Goal: Information Seeking & Learning: Learn about a topic

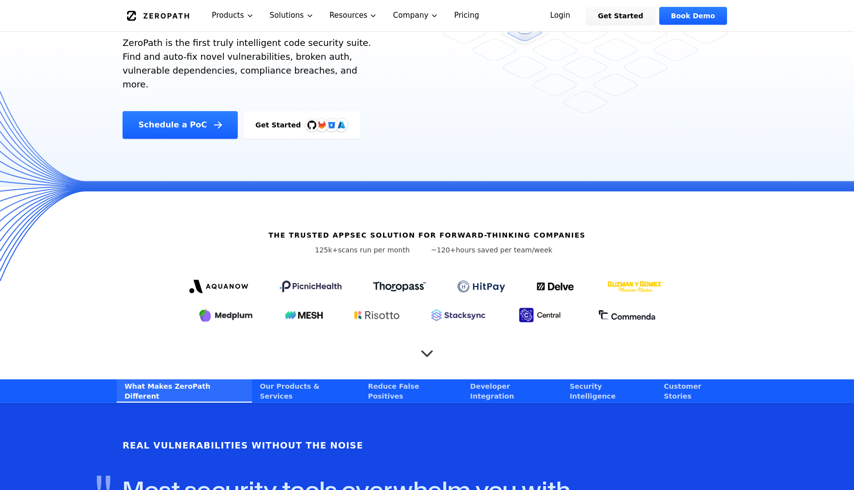
scroll to position [173, 0]
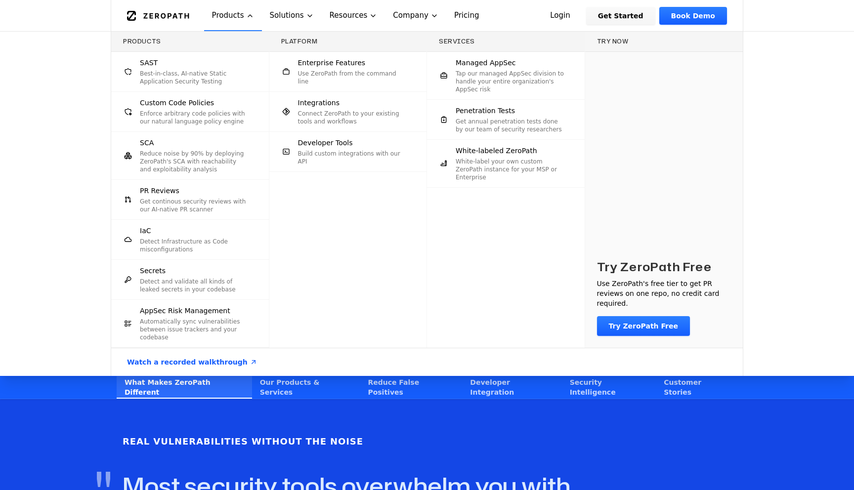
click at [224, 63] on div "SAST Best-in-class, AI-native Static Application Security Testing" at bounding box center [194, 72] width 109 height 28
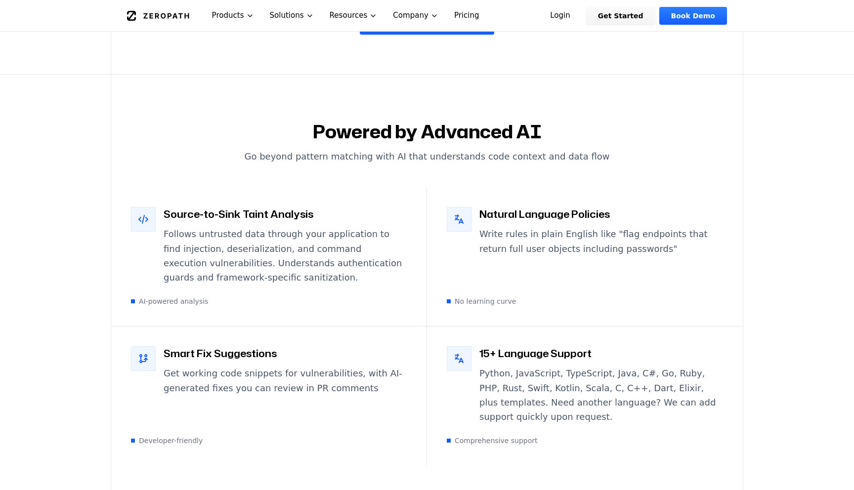
scroll to position [1668, 0]
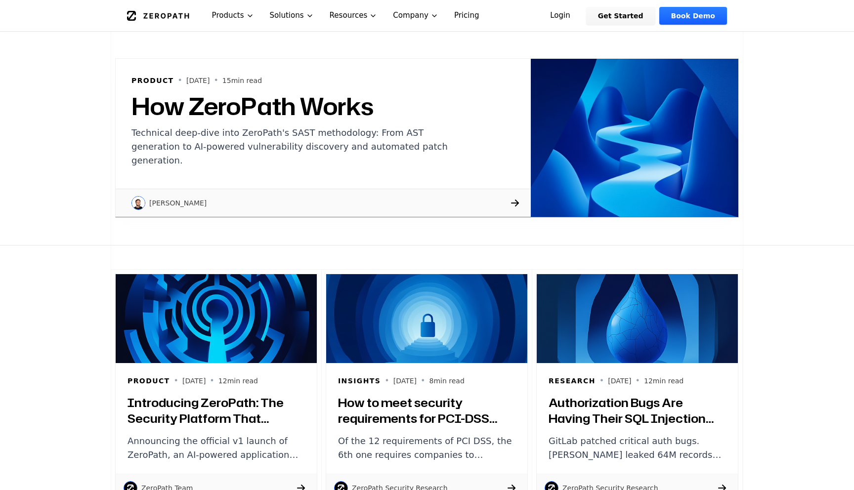
scroll to position [202, 0]
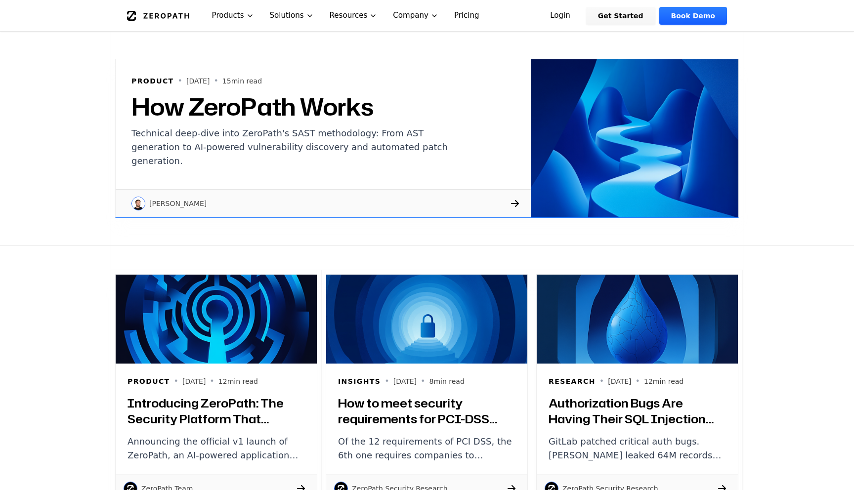
click at [167, 114] on h2 "How ZeroPath Works" at bounding box center [297, 107] width 332 height 24
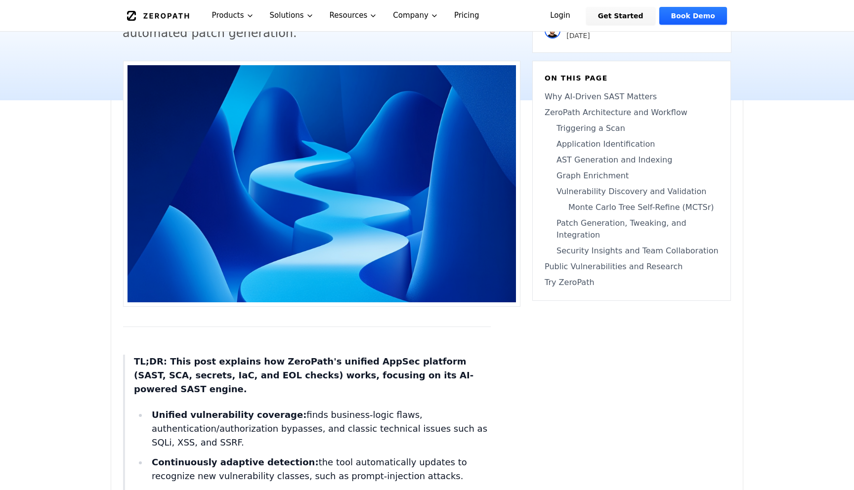
scroll to position [482, 0]
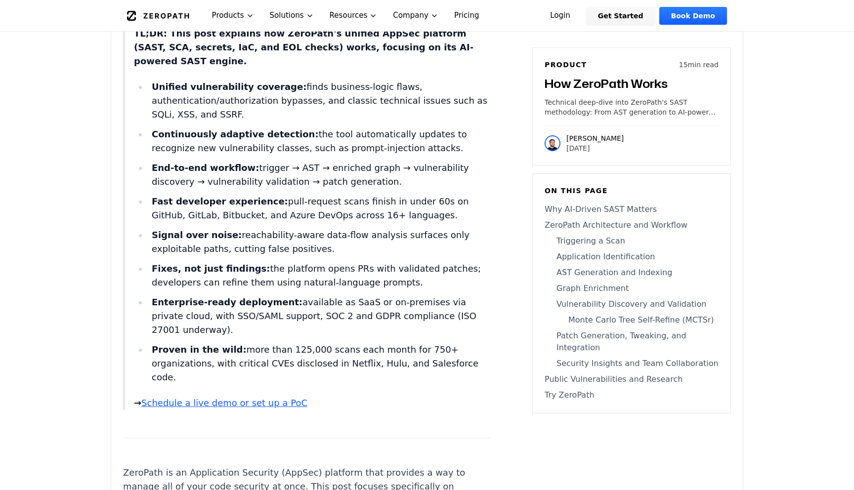
click at [321, 396] on p "→ Schedule a live demo or set up a PoC" at bounding box center [312, 403] width 357 height 14
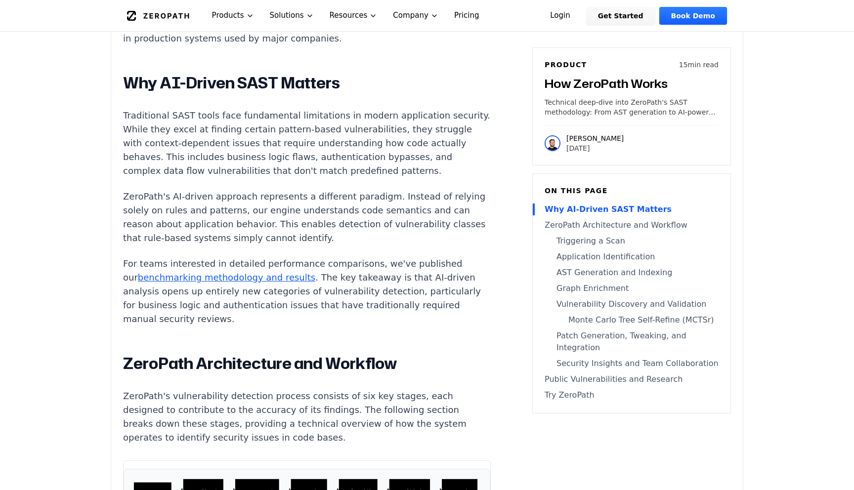
scroll to position [1519, 0]
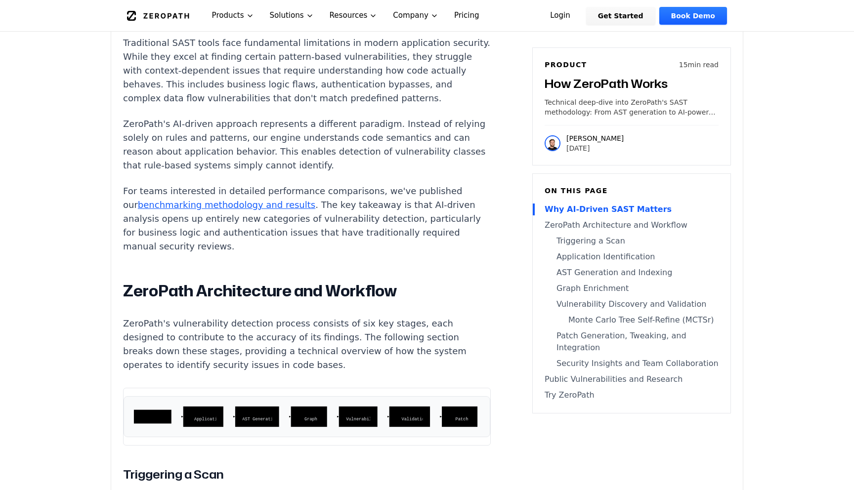
click at [273, 407] on rect at bounding box center [258, 417] width 44 height 21
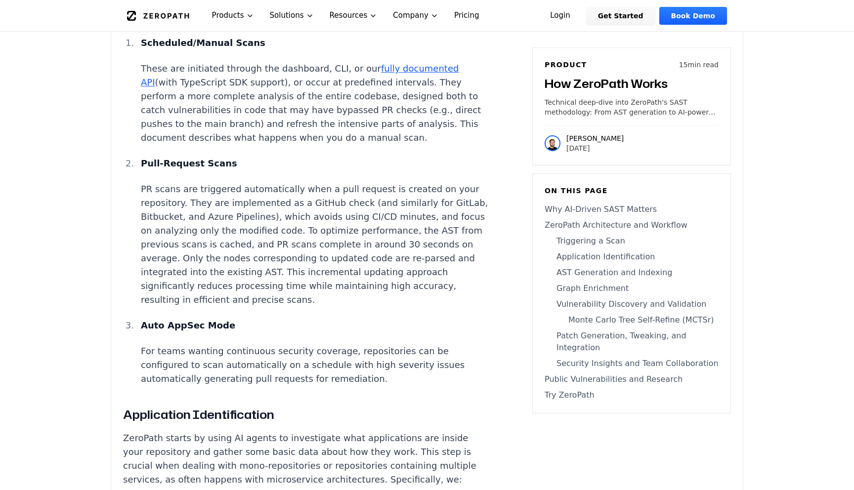
scroll to position [2001, 0]
